Goal: Transaction & Acquisition: Register for event/course

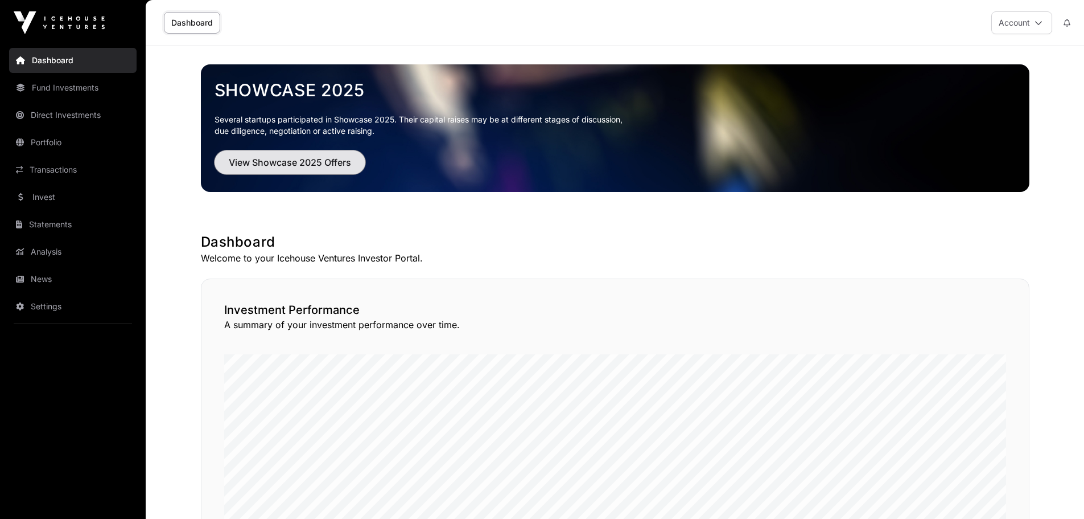
click at [335, 165] on span "View Showcase 2025 Offers" at bounding box center [290, 162] width 122 height 14
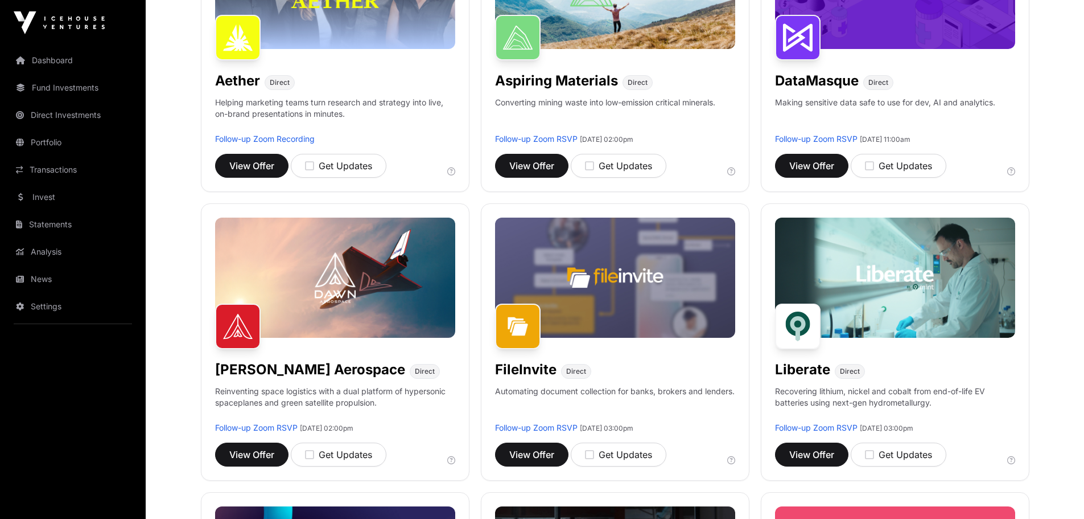
scroll to position [285, 0]
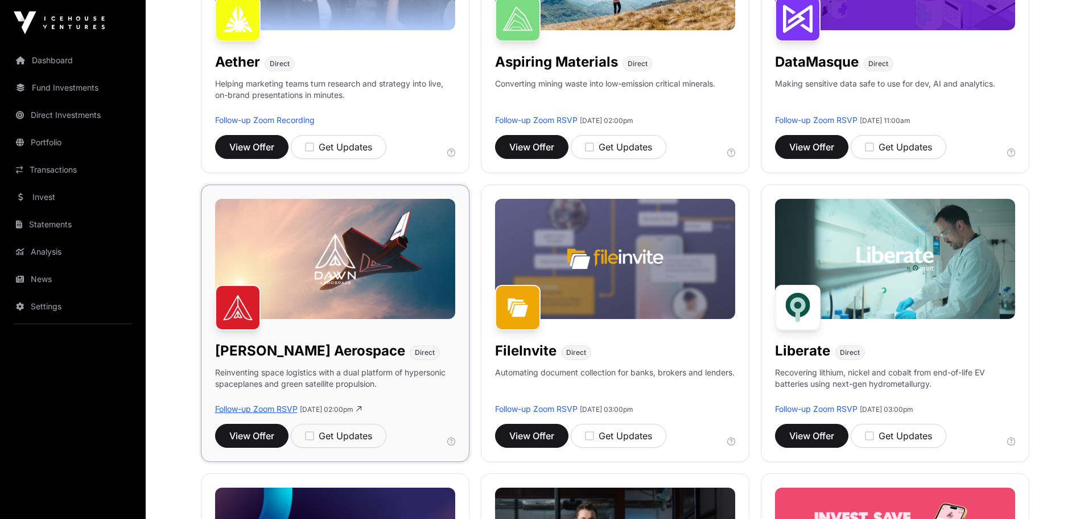
click at [266, 407] on link "Follow-up Zoom RSVP" at bounding box center [256, 409] width 83 height 10
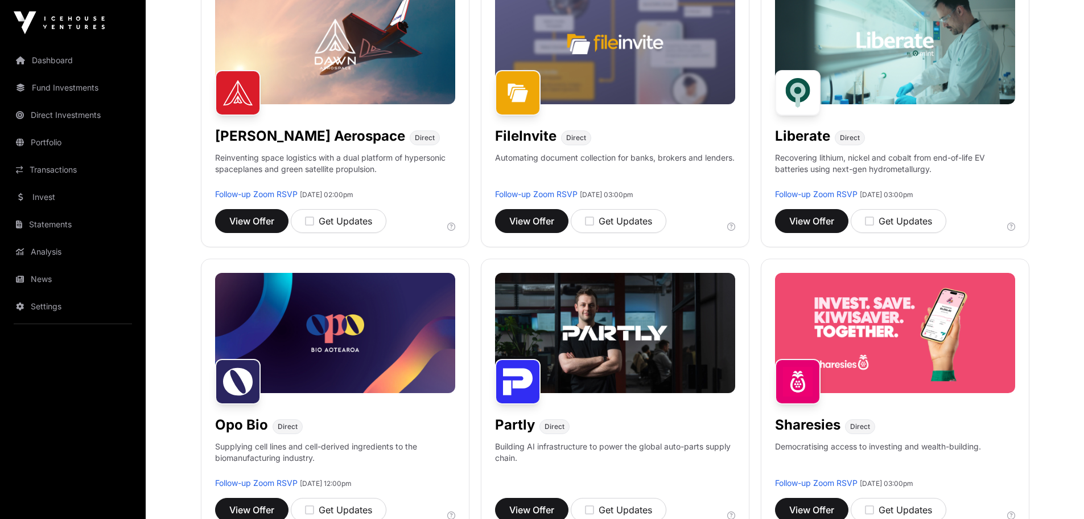
scroll to position [569, 0]
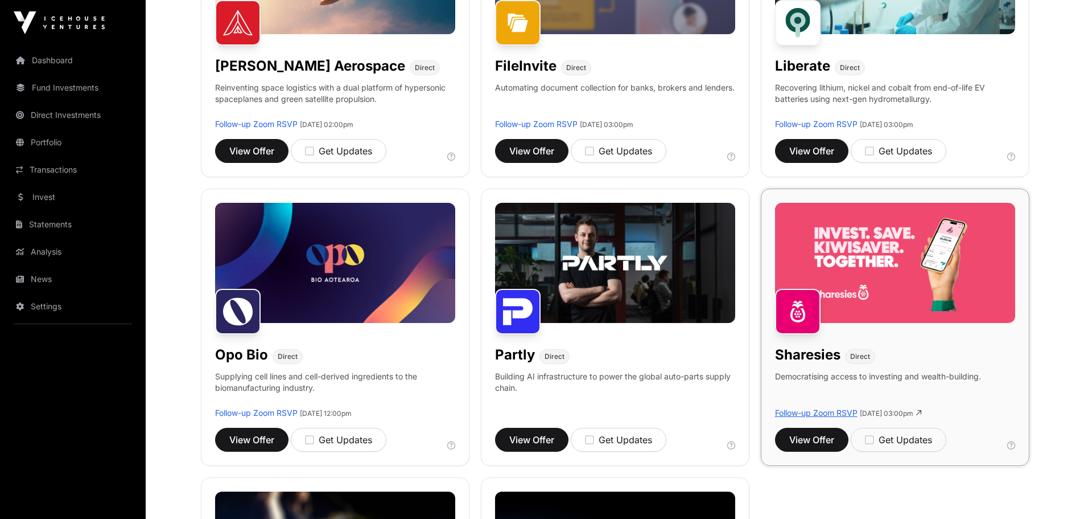
click at [839, 413] on link "Follow-up Zoom RSVP" at bounding box center [816, 413] width 83 height 10
click at [872, 442] on icon "button" at bounding box center [869, 439] width 9 height 10
click at [309, 151] on icon "button" at bounding box center [309, 151] width 9 height 10
click at [262, 155] on span "View Offer" at bounding box center [251, 151] width 45 height 14
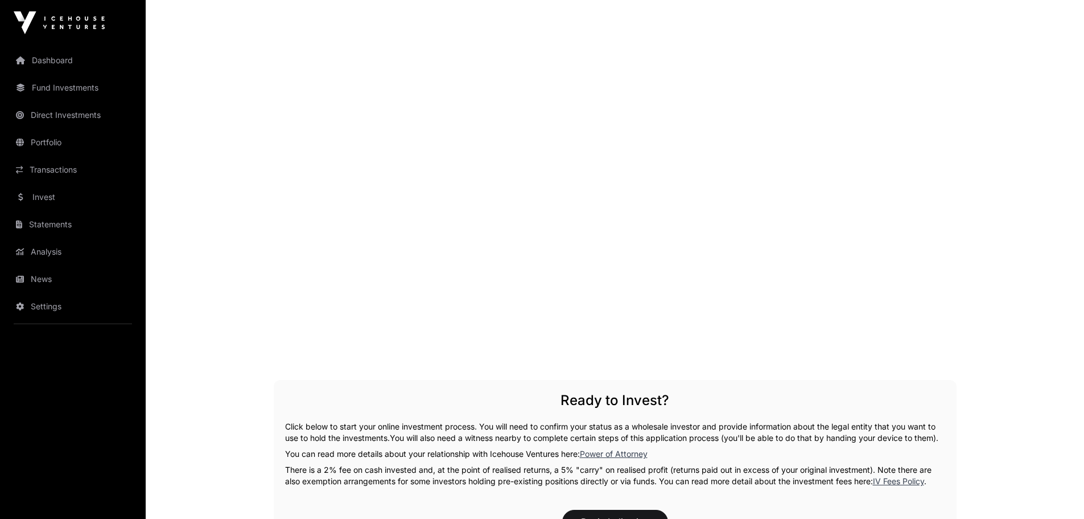
scroll to position [1480, 0]
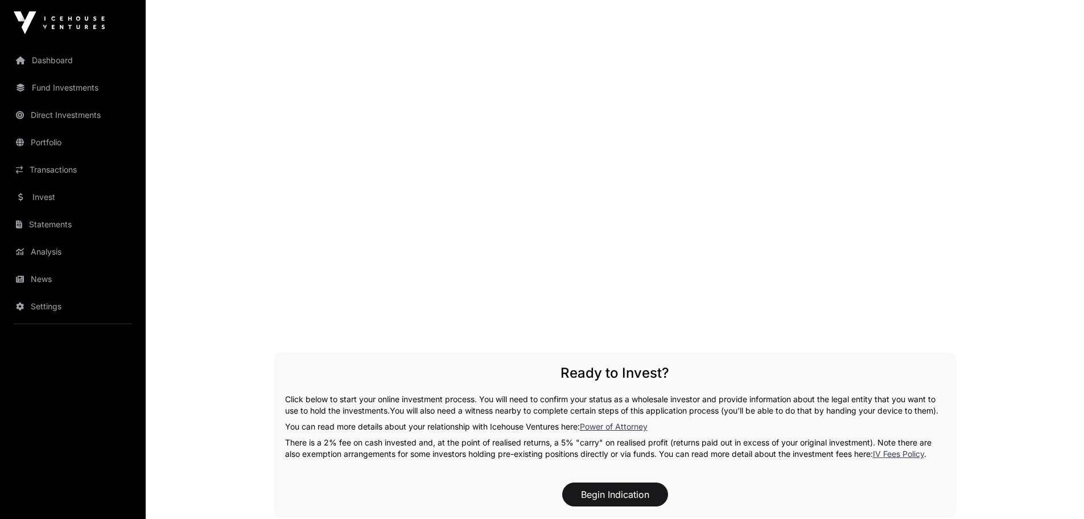
click at [895, 458] on link "IV Fees Policy" at bounding box center [898, 454] width 51 height 10
